Goal: Task Accomplishment & Management: Manage account settings

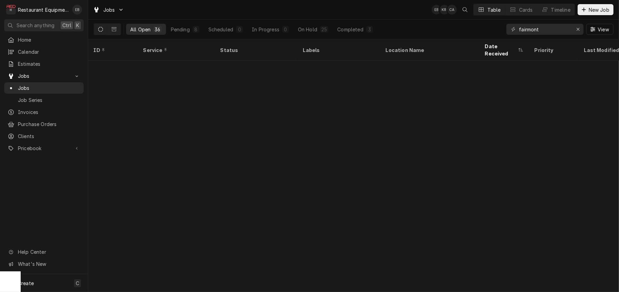
scroll to position [368, 0]
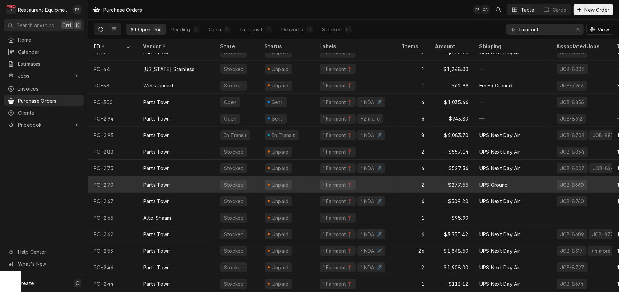
scroll to position [0, 0]
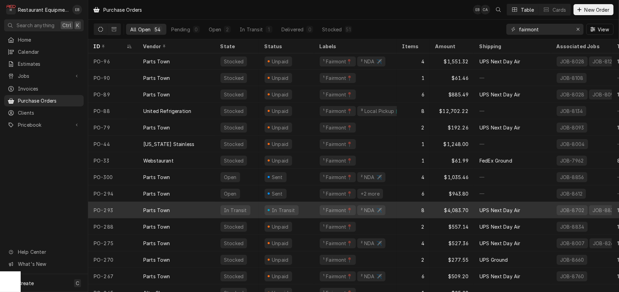
click at [314, 210] on div "In Transit" at bounding box center [286, 210] width 55 height 17
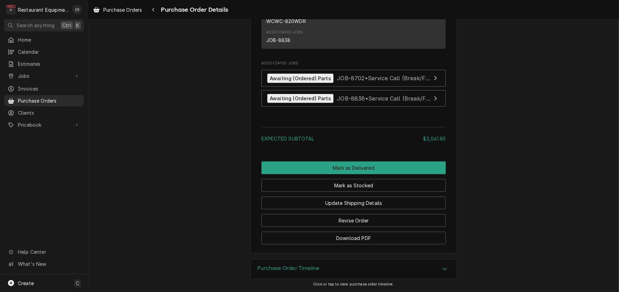
scroll to position [872, 0]
click at [374, 102] on span "JOB-8838 • Service Call (Break/Fix)" at bounding box center [384, 98] width 95 height 7
click at [142, 13] on span "Purchase Orders" at bounding box center [122, 9] width 39 height 7
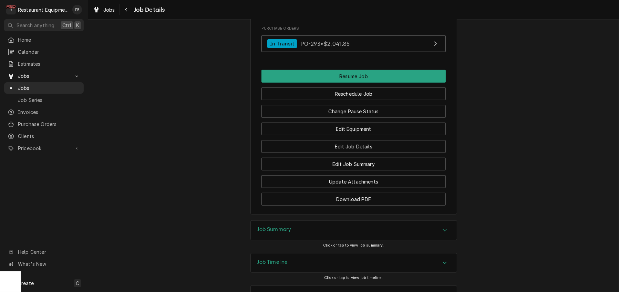
scroll to position [689, 0]
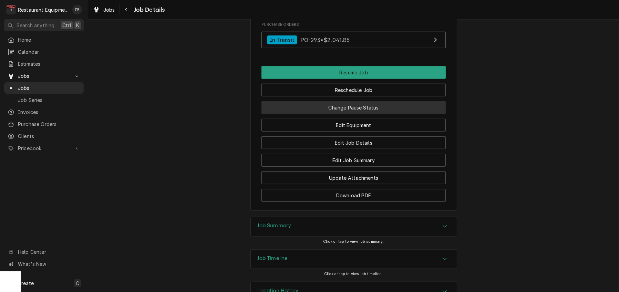
click at [370, 114] on button "Change Pause Status" at bounding box center [353, 107] width 184 height 13
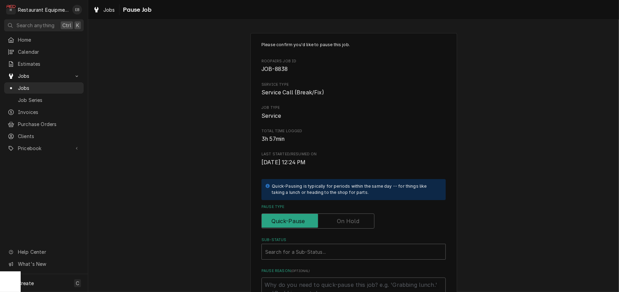
click at [343, 229] on label "Pause Type" at bounding box center [317, 221] width 113 height 15
click at [343, 229] on input "Pause Type" at bounding box center [317, 221] width 107 height 15
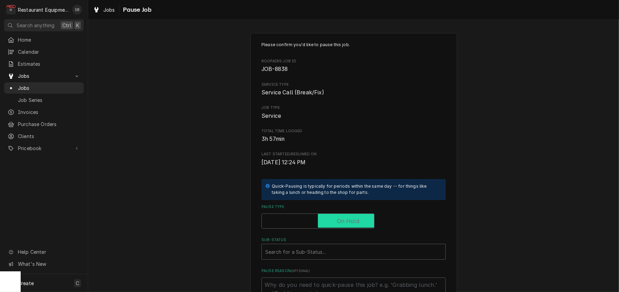
checkbox input "true"
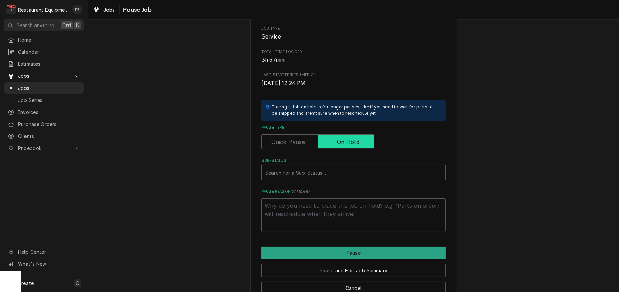
scroll to position [115, 0]
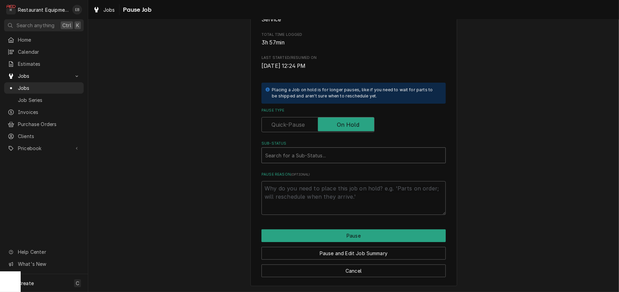
type textarea "x"
click at [315, 162] on div "Sub-Status" at bounding box center [353, 155] width 177 height 12
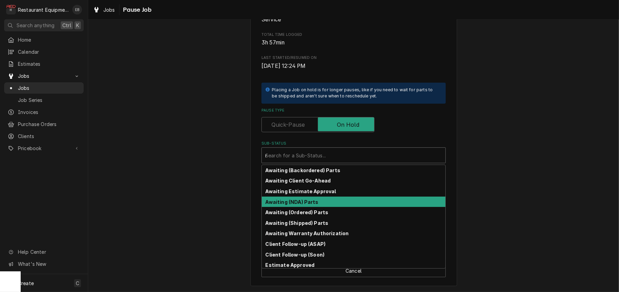
type input "re"
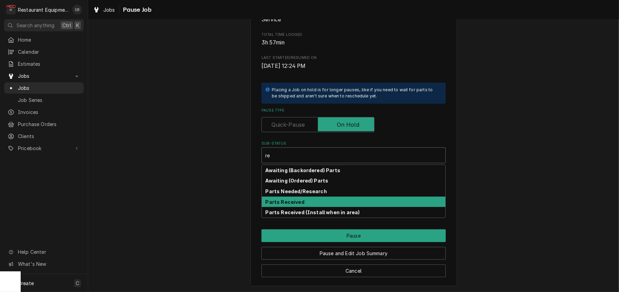
click at [308, 207] on div "Parts Received" at bounding box center [354, 202] width 184 height 11
type textarea "x"
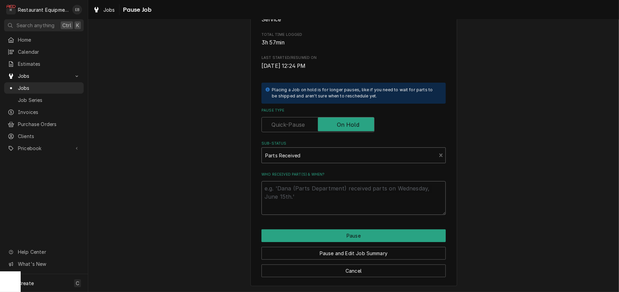
click at [300, 207] on textarea "Who received part(s) & when?" at bounding box center [353, 198] width 184 height 34
type textarea "x"
type textarea "9"
type textarea "x"
type textarea "9/"
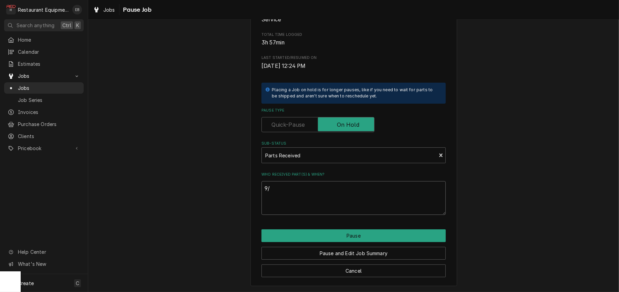
type textarea "x"
type textarea "9/1"
type textarea "x"
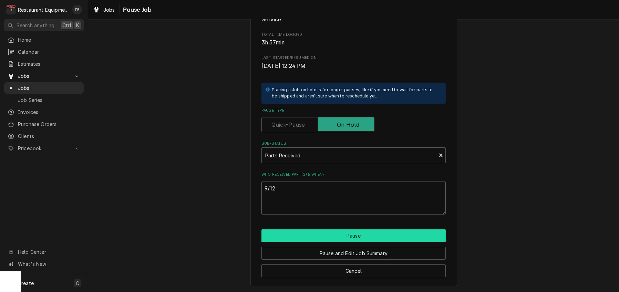
type textarea "9/12"
click at [335, 242] on button "Pause" at bounding box center [353, 235] width 184 height 13
type textarea "x"
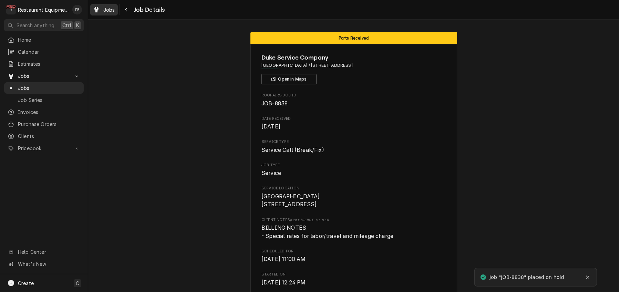
click at [108, 8] on div "Jobs" at bounding box center [104, 10] width 25 height 9
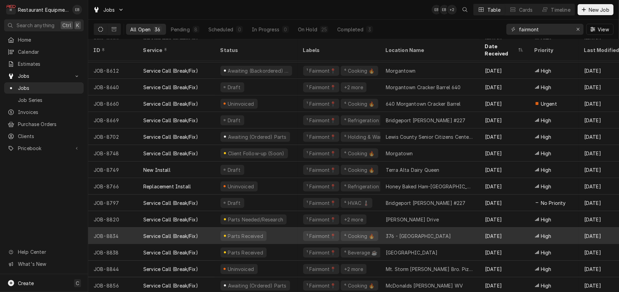
scroll to position [322, 0]
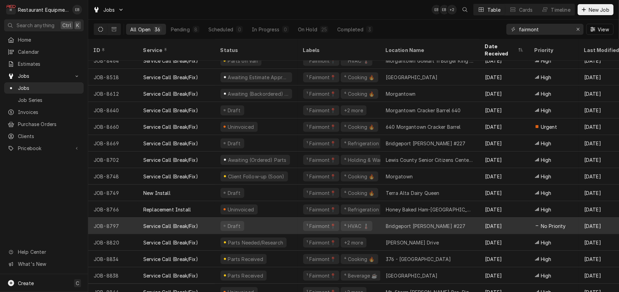
click at [298, 222] on div "Draft" at bounding box center [256, 226] width 83 height 17
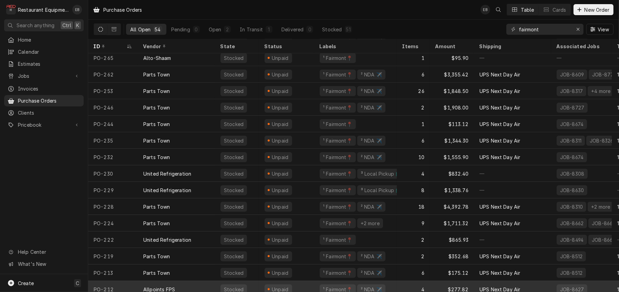
scroll to position [225, 0]
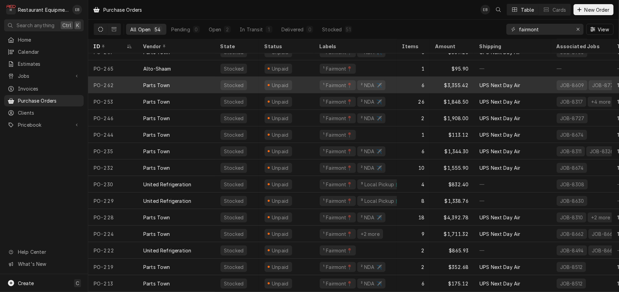
click at [538, 84] on div "UPS Next Day Air" at bounding box center [512, 85] width 77 height 17
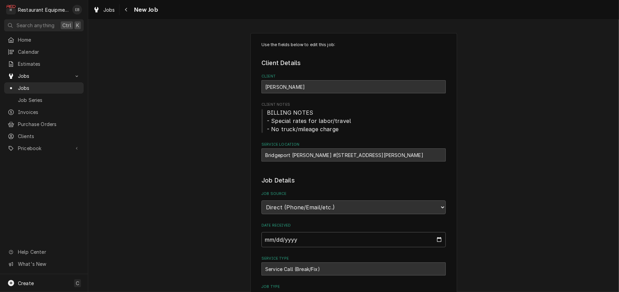
type textarea "x"
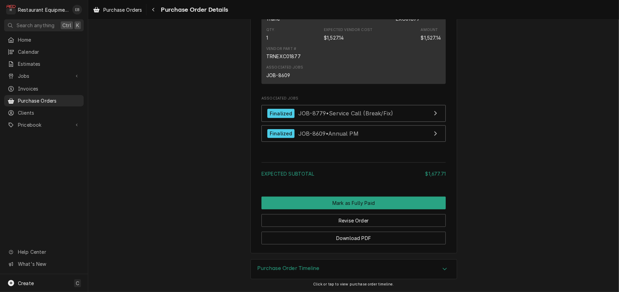
scroll to position [711, 0]
click at [134, 10] on span "Purchase Orders" at bounding box center [122, 9] width 39 height 7
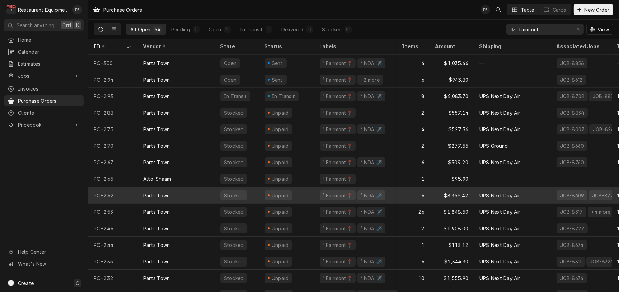
scroll to position [115, 0]
click at [539, 197] on div "UPS Next Day Air" at bounding box center [512, 195] width 77 height 17
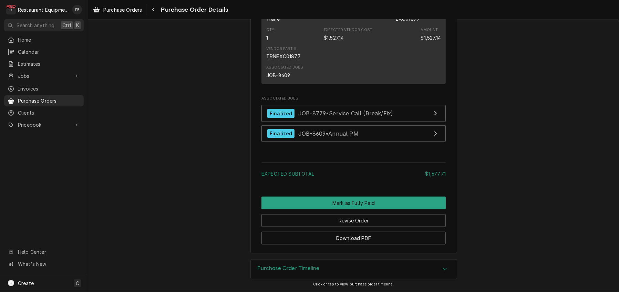
scroll to position [850, 0]
click at [366, 270] on div "Purchase Order Timeline" at bounding box center [354, 269] width 206 height 19
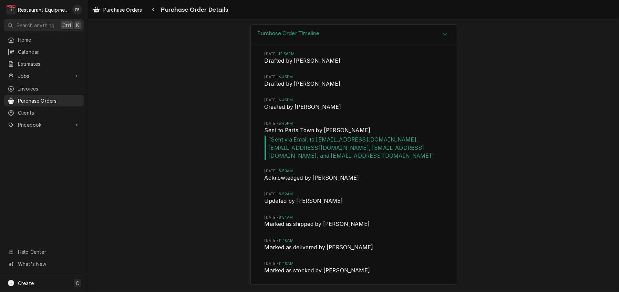
scroll to position [1115, 0]
click at [131, 13] on span "Purchase Orders" at bounding box center [122, 9] width 39 height 7
